Goal: Task Accomplishment & Management: Manage account settings

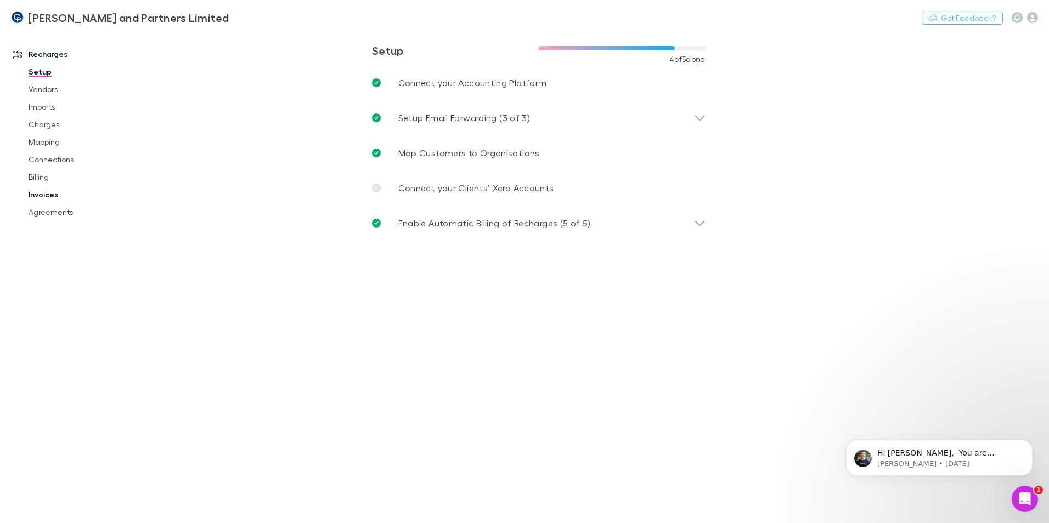
click at [48, 196] on link "Invoices" at bounding box center [83, 195] width 131 height 18
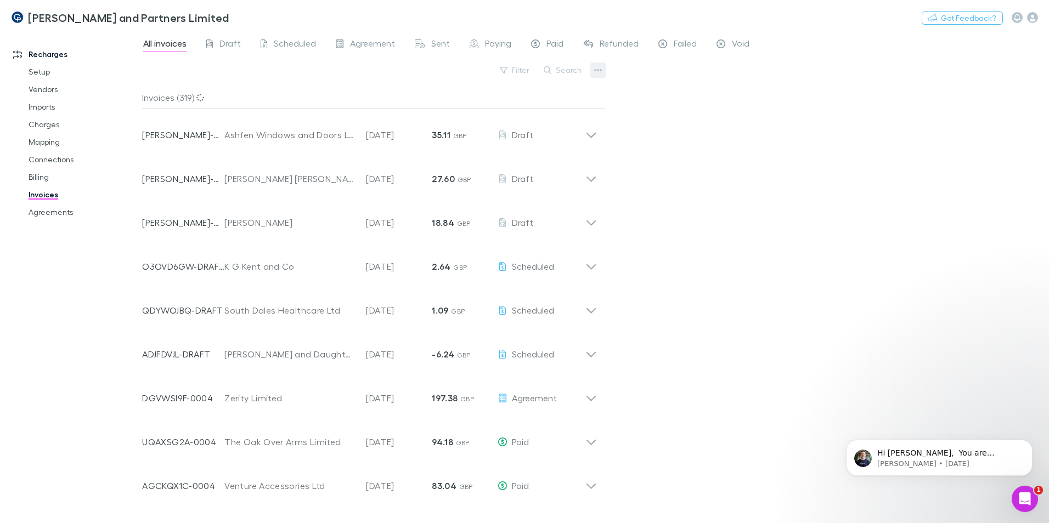
click at [599, 66] on icon "button" at bounding box center [598, 70] width 8 height 9
click at [534, 111] on p "Export invoices" at bounding box center [530, 112] width 151 height 20
click at [600, 75] on button "button" at bounding box center [597, 70] width 15 height 15
click at [562, 78] on ul "Exports Export invoices Export filtered invoices Export line items" at bounding box center [530, 122] width 151 height 88
click at [565, 67] on button "Search" at bounding box center [563, 70] width 50 height 13
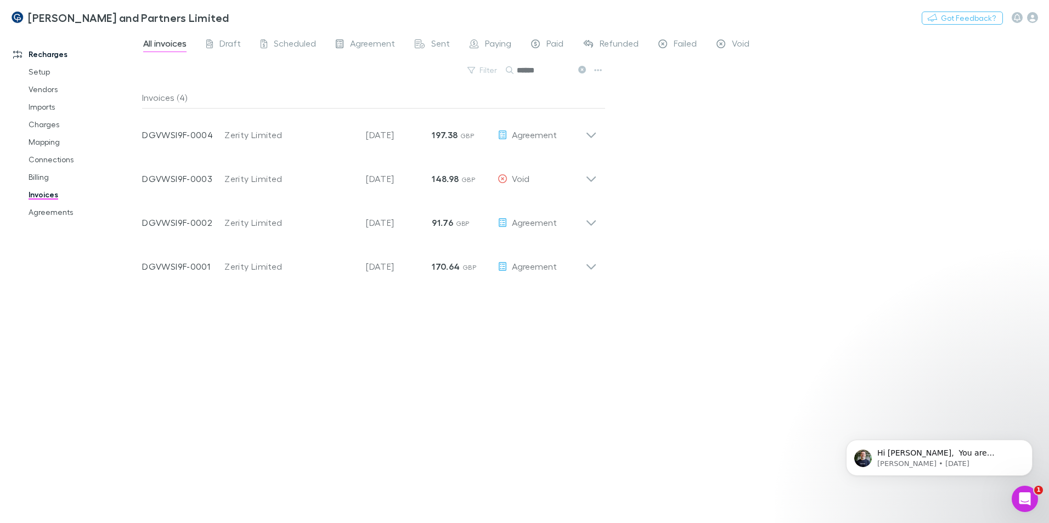
type input "******"
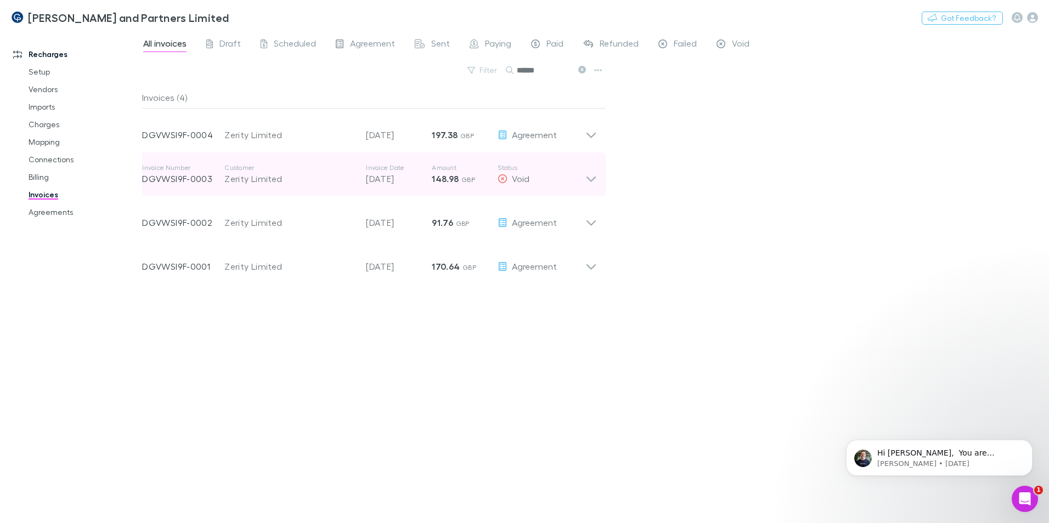
click at [588, 180] on icon at bounding box center [591, 174] width 12 height 22
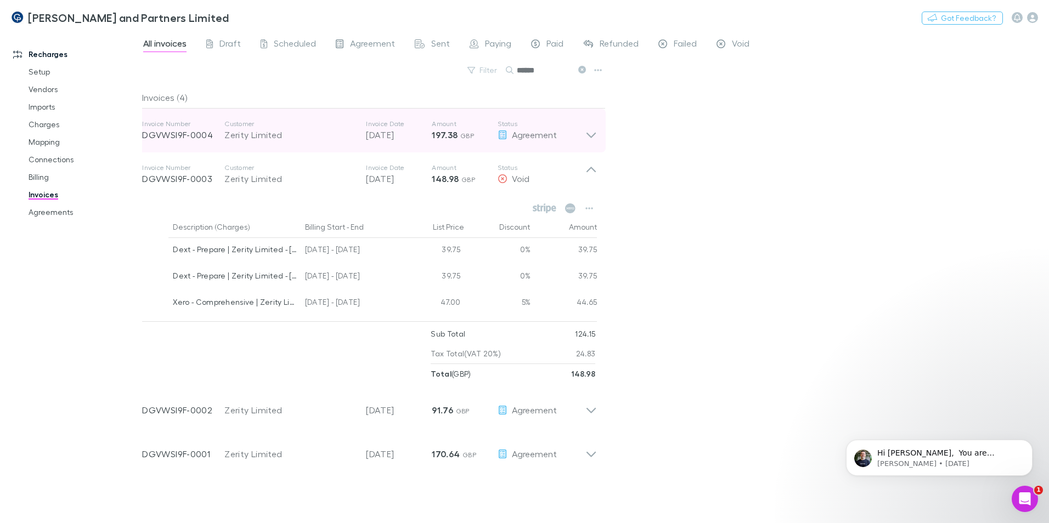
click at [595, 135] on icon at bounding box center [591, 131] width 12 height 22
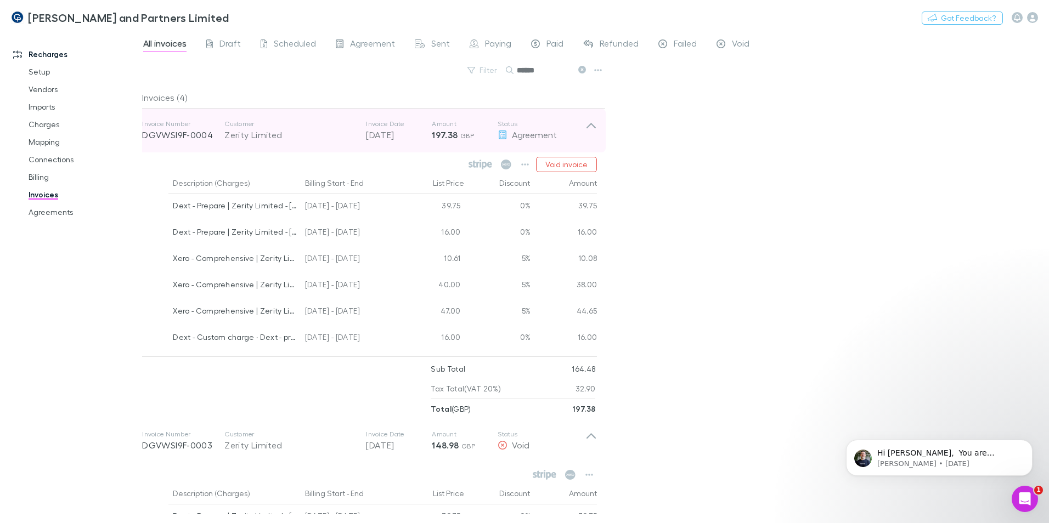
click at [594, 119] on div "Invoice Number DGVWSI9F-0004 Customer Zerity Limited Invoice Date [DATE] Amount…" at bounding box center [369, 131] width 472 height 44
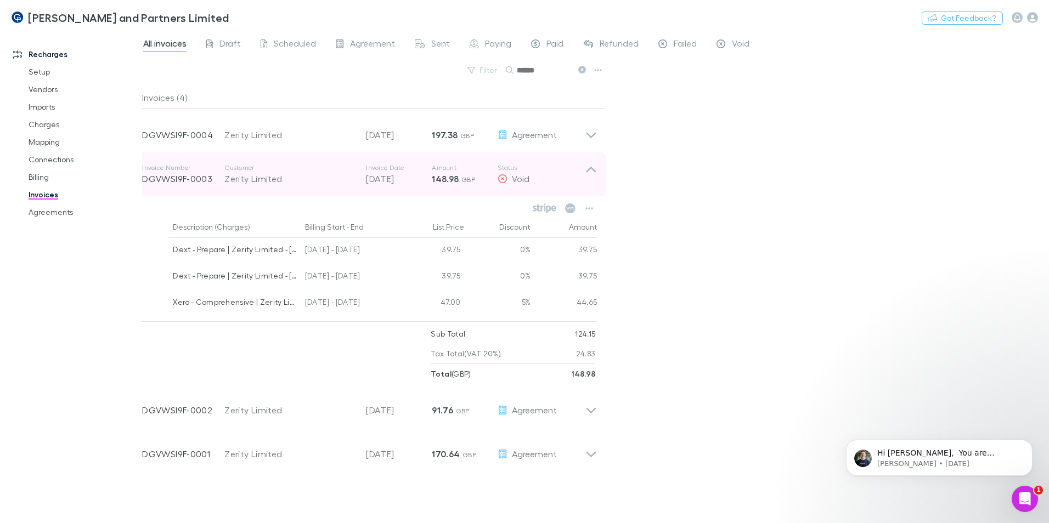
click at [597, 171] on div "Invoice Number DGVWSI9F-0003 Customer Zerity Limited Invoice Date [DATE] Amount…" at bounding box center [369, 174] width 472 height 44
